Goal: Task Accomplishment & Management: Use online tool/utility

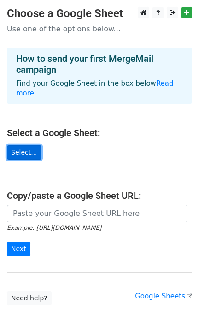
click at [25, 145] on link "Select..." at bounding box center [24, 152] width 35 height 14
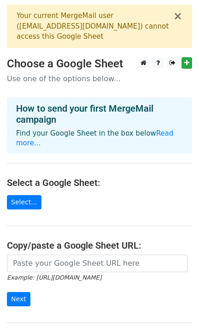
click at [116, 27] on div "Your current MergeMail user ( kady@pgs-educators.co.uk ) cannot access this Goo…" at bounding box center [95, 26] width 157 height 31
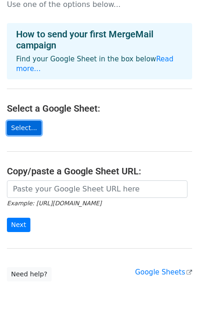
click at [18, 121] on link "Select..." at bounding box center [24, 128] width 35 height 14
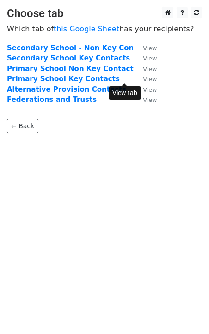
click at [143, 79] on small "View" at bounding box center [150, 79] width 14 height 7
click at [14, 130] on link "← Back" at bounding box center [22, 126] width 31 height 14
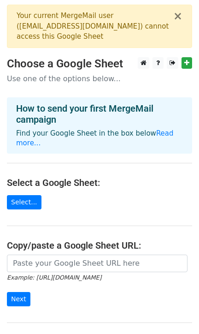
scroll to position [74, 0]
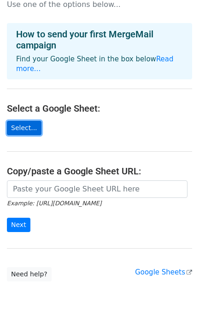
click at [26, 121] on link "Select..." at bounding box center [24, 128] width 35 height 14
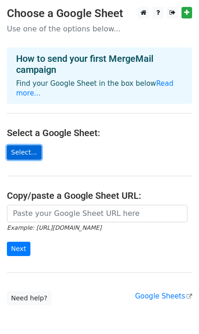
click at [20, 145] on link "Select..." at bounding box center [24, 152] width 35 height 14
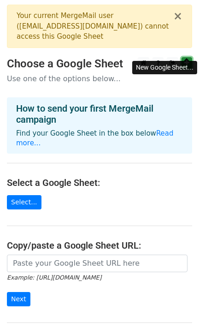
click at [185, 60] on icon at bounding box center [187, 63] width 5 height 6
click at [187, 60] on icon at bounding box center [187, 63] width 5 height 6
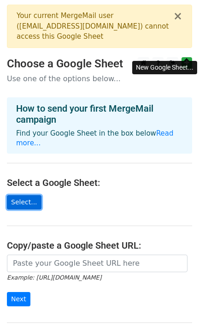
click at [12, 195] on link "Select..." at bounding box center [24, 202] width 35 height 14
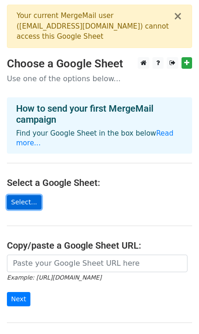
click at [21, 195] on link "Select..." at bounding box center [24, 202] width 35 height 14
click at [18, 195] on link "Select..." at bounding box center [24, 202] width 35 height 14
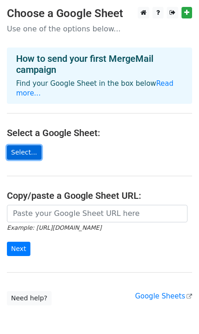
click at [26, 145] on link "Select..." at bounding box center [24, 152] width 35 height 14
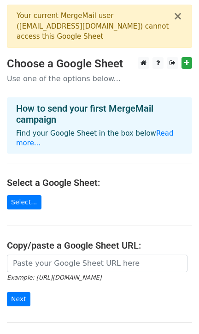
click at [131, 29] on div "Your current MergeMail user ( [PERSON_NAME][EMAIL_ADDRESS][DOMAIN_NAME] ) canno…" at bounding box center [95, 26] width 157 height 31
click at [179, 20] on button "×" at bounding box center [178, 16] width 9 height 11
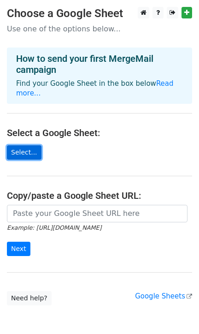
click at [19, 145] on link "Select..." at bounding box center [24, 152] width 35 height 14
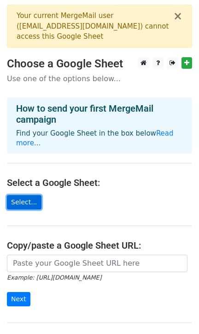
click at [19, 195] on link "Select..." at bounding box center [24, 202] width 35 height 14
click at [30, 195] on link "Select..." at bounding box center [24, 202] width 35 height 14
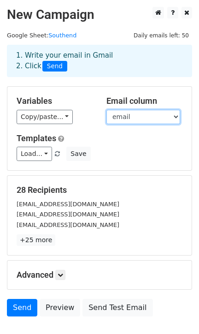
click at [139, 120] on select "title name email Column 1 Column 2" at bounding box center [144, 117] width 74 height 14
click at [82, 107] on div "Variables Copy/paste... {{title}} {{name}} {{email}} {{Column 1}} {{Column 2}}" at bounding box center [55, 110] width 90 height 28
click at [138, 116] on select "title name email Column 1 Column 2" at bounding box center [144, 117] width 74 height 14
click at [107, 110] on select "title name email Column 1 Column 2" at bounding box center [144, 117] width 74 height 14
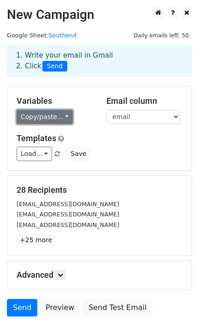
click at [61, 118] on link "Copy/paste..." at bounding box center [45, 117] width 56 height 14
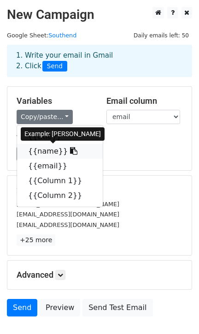
click at [48, 148] on link "{{name}}" at bounding box center [60, 151] width 86 height 15
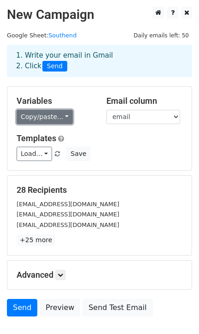
click at [59, 115] on link "Copy/paste..." at bounding box center [45, 117] width 56 height 14
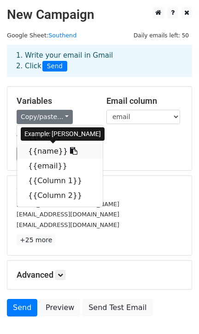
click at [42, 150] on link "{{name}}" at bounding box center [60, 151] width 86 height 15
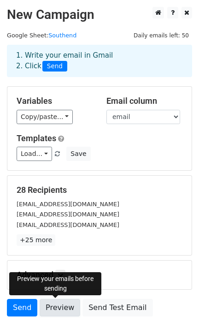
click at [61, 308] on link "Preview" at bounding box center [60, 308] width 41 height 18
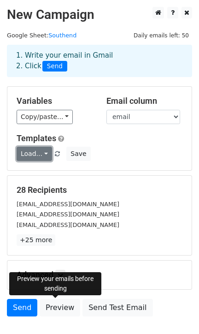
click at [43, 153] on link "Load..." at bounding box center [35, 154] width 36 height 14
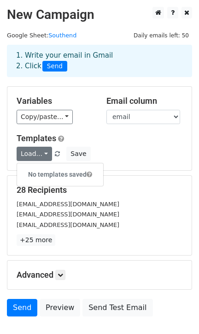
click at [38, 169] on h6 "No templates saved" at bounding box center [60, 174] width 86 height 15
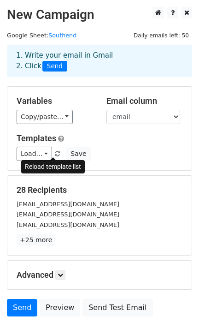
click at [55, 151] on span at bounding box center [57, 154] width 5 height 6
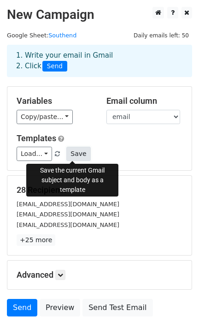
click at [69, 154] on button "Save" at bounding box center [78, 154] width 24 height 14
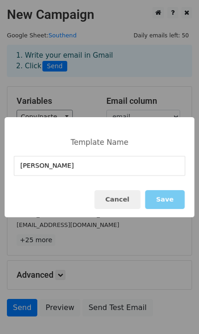
type input "Richard"
click at [170, 199] on button "Save" at bounding box center [165, 199] width 40 height 19
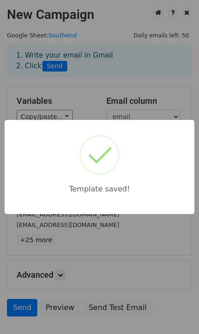
click at [170, 199] on div "Template saved!" at bounding box center [100, 167] width 190 height 94
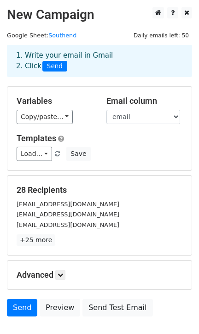
scroll to position [60, 0]
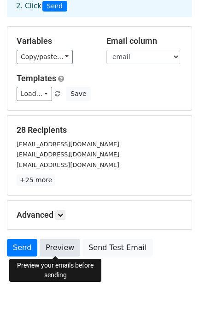
click at [49, 247] on link "Preview" at bounding box center [60, 248] width 41 height 18
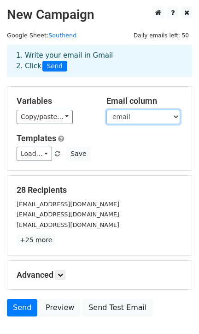
click at [127, 113] on select "title name email Column 1 Column 2" at bounding box center [144, 117] width 74 height 14
click at [107, 110] on select "title name email Column 1 Column 2" at bounding box center [144, 117] width 74 height 14
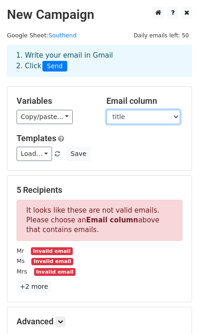
click at [124, 119] on select "title name email Column 1 Column 2" at bounding box center [144, 117] width 74 height 14
select select "email"
click at [107, 110] on select "title name email Column 1 Column 2" at bounding box center [144, 117] width 74 height 14
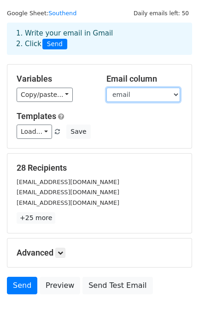
scroll to position [22, 0]
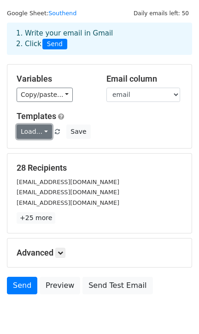
click at [46, 134] on link "Load..." at bounding box center [35, 132] width 36 height 14
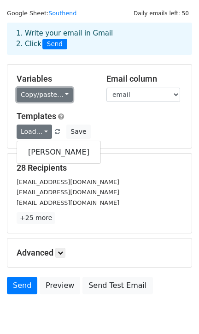
click at [60, 95] on link "Copy/paste..." at bounding box center [45, 95] width 56 height 14
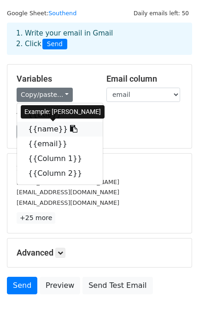
click at [40, 130] on link "{{name}}" at bounding box center [60, 129] width 86 height 15
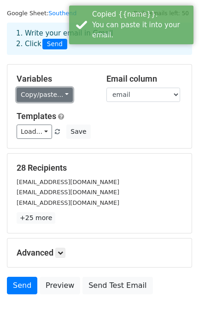
click at [54, 96] on link "Copy/paste..." at bounding box center [45, 95] width 56 height 14
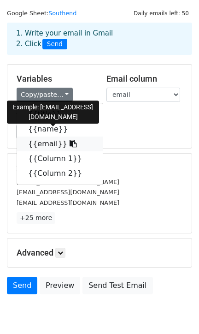
click at [46, 147] on link "{{email}}" at bounding box center [60, 144] width 86 height 15
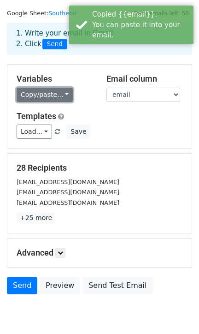
click at [58, 97] on link "Copy/paste..." at bounding box center [45, 95] width 56 height 14
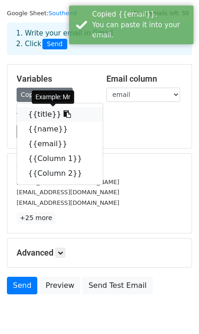
click at [59, 120] on link "{{title}}" at bounding box center [60, 114] width 86 height 15
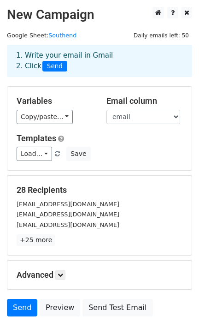
scroll to position [60, 0]
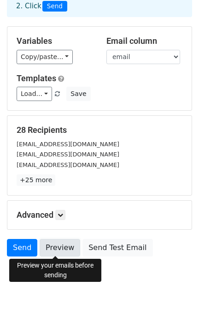
click at [61, 252] on link "Preview" at bounding box center [60, 248] width 41 height 18
click at [49, 255] on link "Preview" at bounding box center [60, 248] width 41 height 18
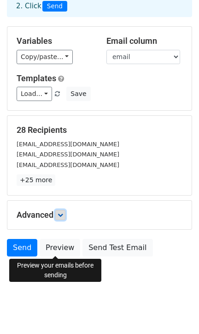
click at [58, 212] on link at bounding box center [60, 215] width 10 height 10
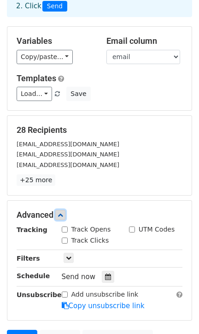
click at [63, 213] on icon at bounding box center [61, 215] width 6 height 6
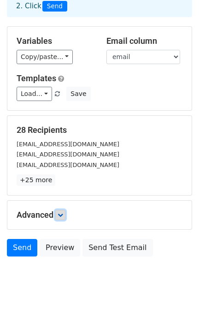
click at [63, 213] on icon at bounding box center [61, 215] width 6 height 6
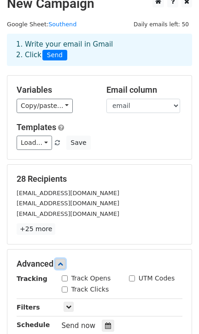
scroll to position [0, 0]
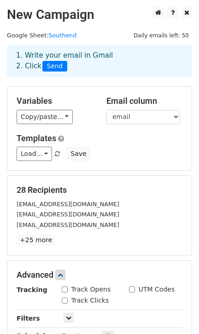
drag, startPoint x: 208, startPoint y: 216, endPoint x: 5, endPoint y: 73, distance: 248.1
click at [5, 73] on div "1. Write your email in Gmail 2. Click Send" at bounding box center [99, 67] width 199 height 37
drag, startPoint x: 208, startPoint y: 254, endPoint x: 1, endPoint y: 189, distance: 216.6
click at [1, 189] on main "New Campaign Daily emails left: 50 Google Sheet: Southend 1. Write your email i…" at bounding box center [99, 209] width 199 height 405
drag, startPoint x: 206, startPoint y: 164, endPoint x: 129, endPoint y: 10, distance: 172.2
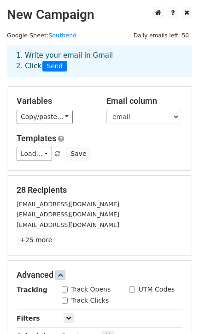
click at [129, 10] on h2 "New Campaign" at bounding box center [100, 15] width 186 height 16
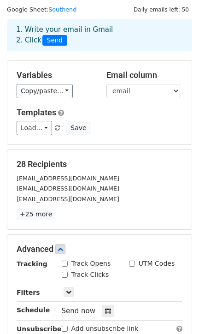
scroll to position [22, 0]
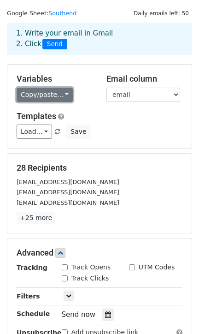
click at [62, 94] on link "Copy/paste..." at bounding box center [45, 95] width 56 height 14
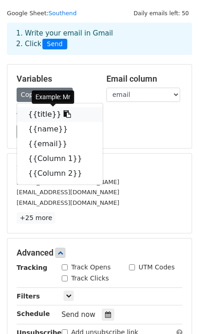
click at [37, 116] on link "{{title}}" at bounding box center [60, 114] width 86 height 15
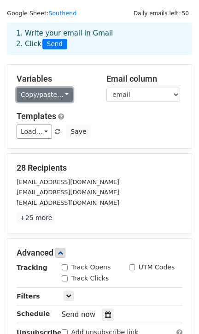
click at [41, 90] on link "Copy/paste..." at bounding box center [45, 95] width 56 height 14
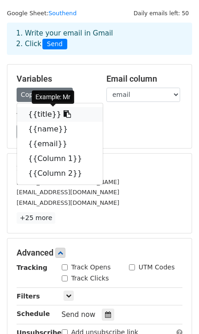
click at [64, 111] on icon at bounding box center [67, 113] width 7 height 7
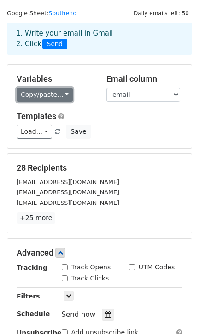
click at [48, 91] on link "Copy/paste..." at bounding box center [45, 95] width 56 height 14
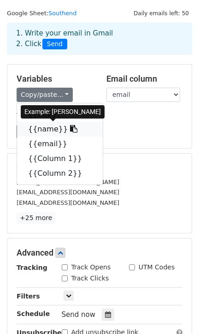
click at [44, 129] on link "{{name}}" at bounding box center [60, 129] width 86 height 15
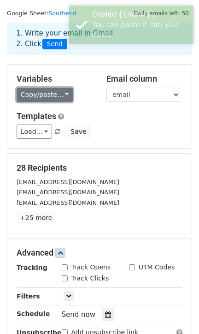
click at [49, 96] on link "Copy/paste..." at bounding box center [45, 95] width 56 height 14
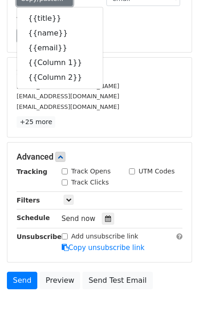
scroll to position [136, 0]
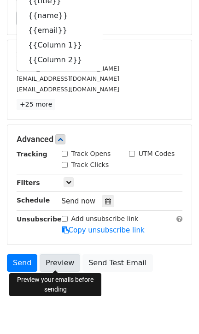
click at [60, 263] on link "Preview" at bounding box center [60, 263] width 41 height 18
click at [51, 259] on link "Preview" at bounding box center [60, 263] width 41 height 18
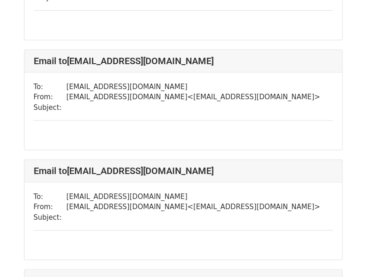
scroll to position [94, 0]
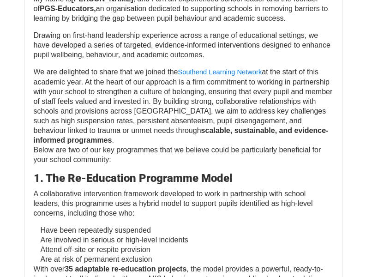
scroll to position [1040, 0]
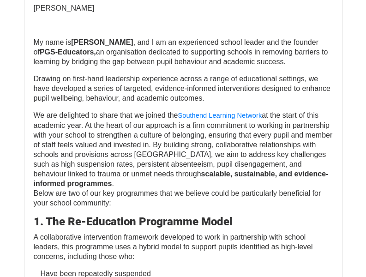
scroll to position [925, 0]
